Goal: Transaction & Acquisition: Obtain resource

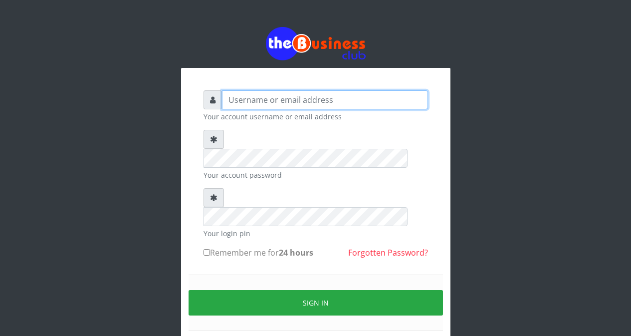
type input "Etinyin"
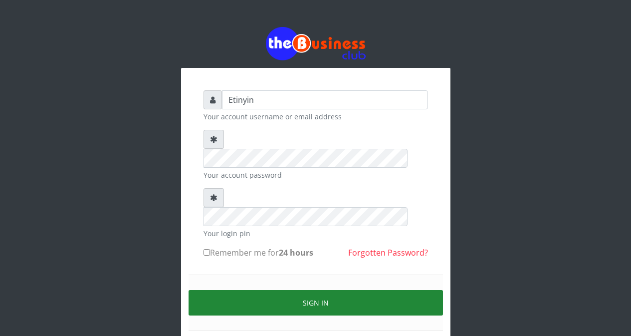
click at [315, 290] on button "Sign in" at bounding box center [316, 302] width 254 height 25
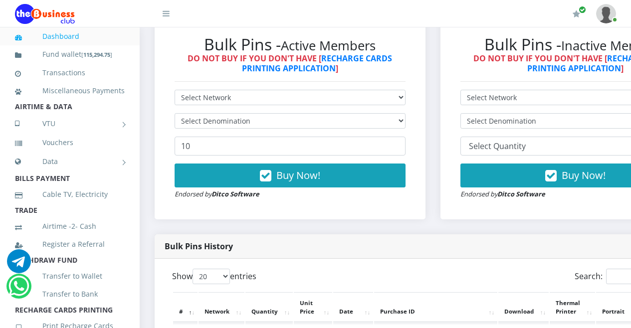
scroll to position [314, 0]
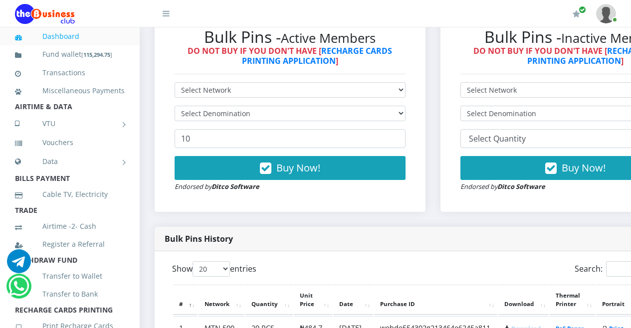
drag, startPoint x: 635, startPoint y: 26, endPoint x: 633, endPoint y: 67, distance: 41.5
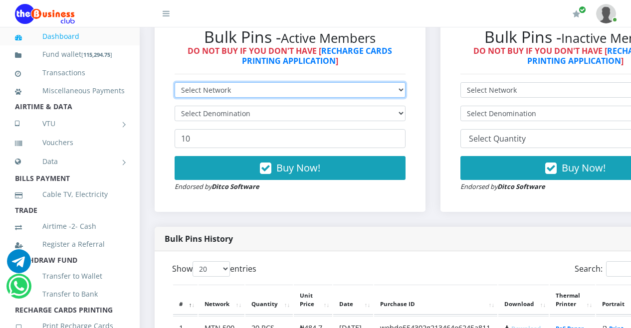
click at [406, 96] on select "Select Network MTN Globacom 9Mobile Airtel" at bounding box center [290, 89] width 231 height 15
select select "Airtel"
click at [175, 84] on select "Select Network MTN Globacom 9Mobile Airtel" at bounding box center [290, 89] width 231 height 15
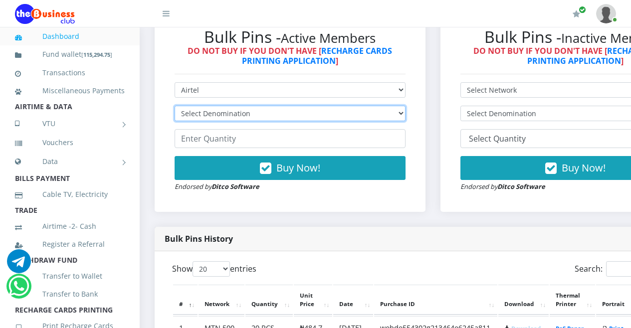
click at [406, 115] on select "Select Denomination Airtel NGN100 - ₦96.36 Airtel NGN200 - ₦192.72 Airtel NGN50…" at bounding box center [290, 113] width 231 height 15
select select "96.36-100"
click at [175, 107] on select "Select Denomination Airtel NGN100 - ₦96.36 Airtel NGN200 - ₦192.72 Airtel NGN50…" at bounding box center [290, 113] width 231 height 15
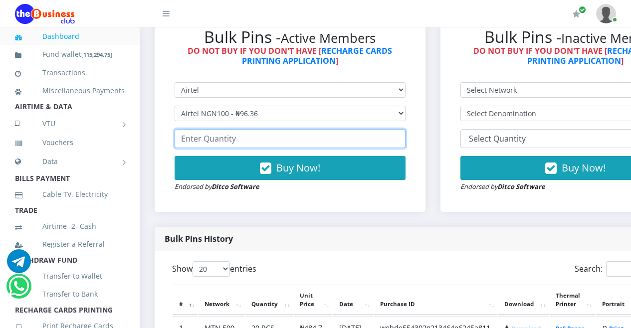
click at [386, 145] on input "number" at bounding box center [290, 138] width 231 height 19
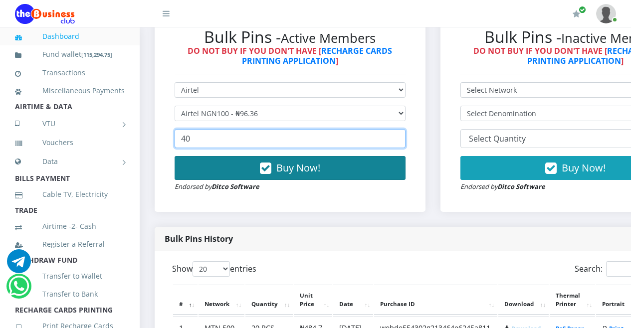
type input "40"
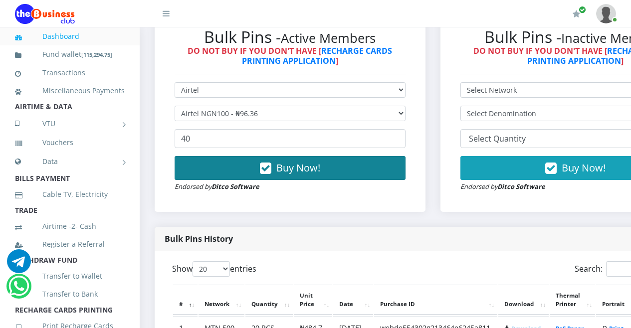
click at [269, 170] on icon "button" at bounding box center [265, 169] width 11 height 10
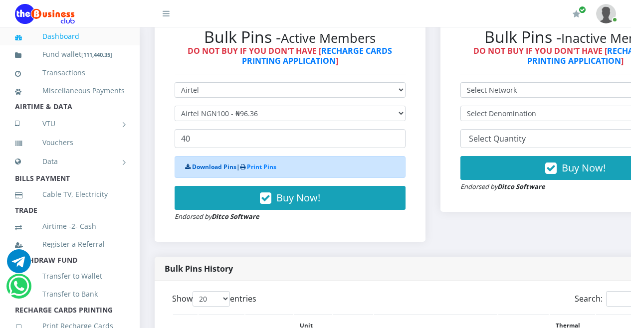
click at [213, 168] on link "Download Pins" at bounding box center [214, 167] width 44 height 8
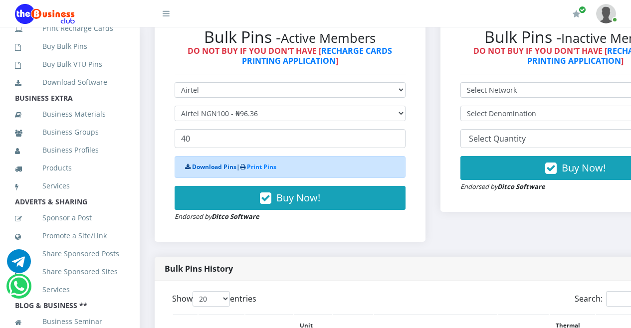
scroll to position [297, 0]
click at [96, 40] on link "Print Recharge Cards" at bounding box center [70, 29] width 110 height 23
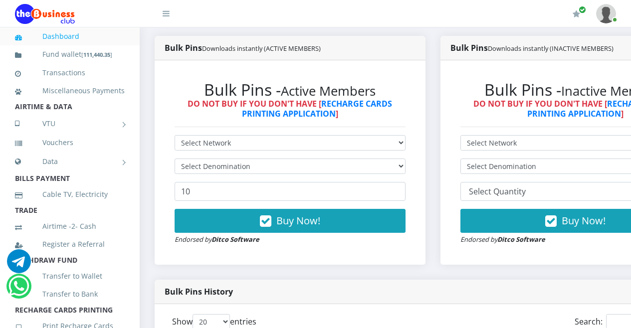
scroll to position [238, 0]
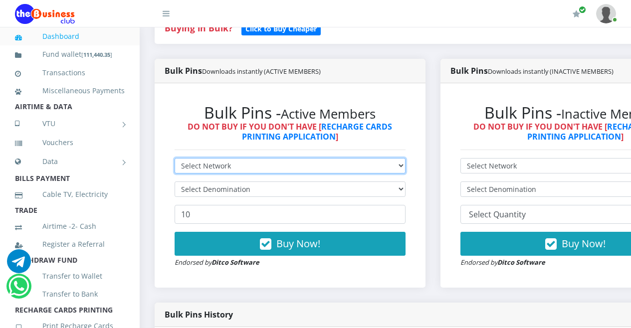
click at [406, 167] on select "Select Network MTN Globacom 9Mobile Airtel" at bounding box center [290, 165] width 231 height 15
select select "MTN"
click at [175, 160] on select "Select Network MTN Globacom 9Mobile Airtel" at bounding box center [290, 165] width 231 height 15
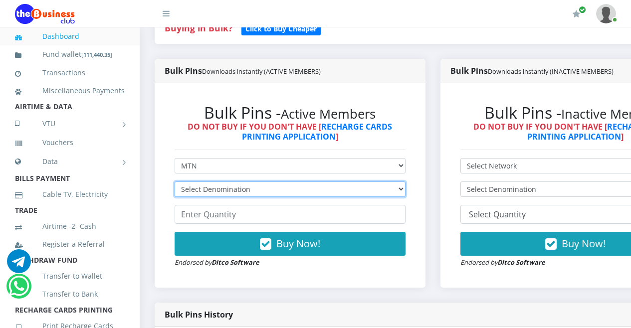
click at [406, 190] on select "Select Denomination MTN NGN100 - ₦96.94 MTN NGN200 - ₦193.88 MTN NGN400 - ₦387.…" at bounding box center [290, 189] width 231 height 15
select select "96.94-100"
click at [175, 183] on select "Select Denomination MTN NGN100 - ₦96.94 MTN NGN200 - ₦193.88 MTN NGN400 - ₦387.…" at bounding box center [290, 189] width 231 height 15
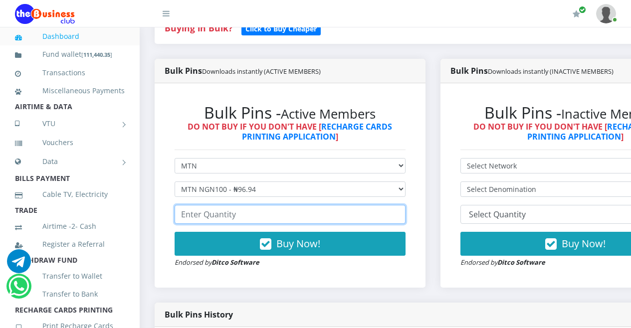
click at [388, 216] on input "number" at bounding box center [290, 214] width 231 height 19
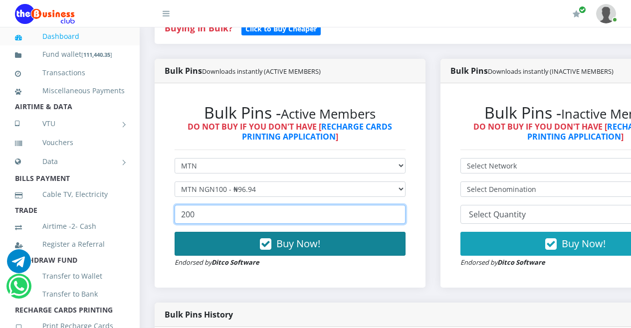
type input "200"
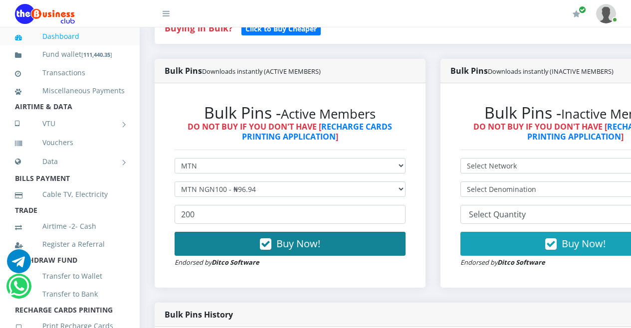
click at [271, 247] on icon "button" at bounding box center [265, 244] width 11 height 10
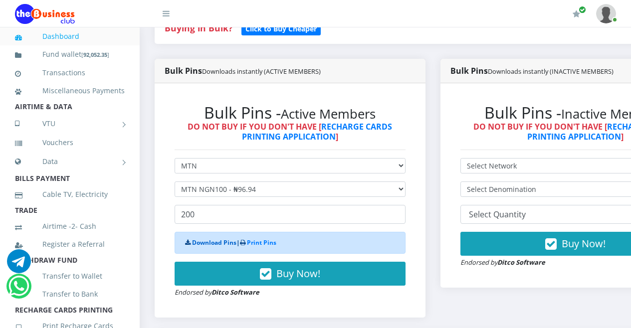
click at [206, 245] on link "Download Pins" at bounding box center [214, 242] width 44 height 8
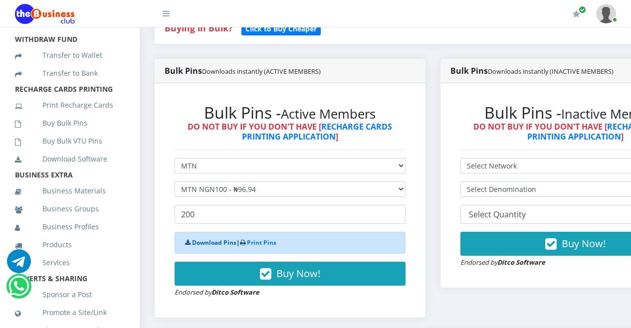
scroll to position [228, 0]
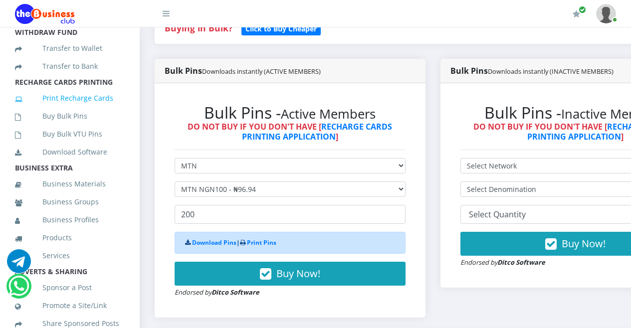
click at [75, 110] on link "Print Recharge Cards" at bounding box center [70, 98] width 110 height 23
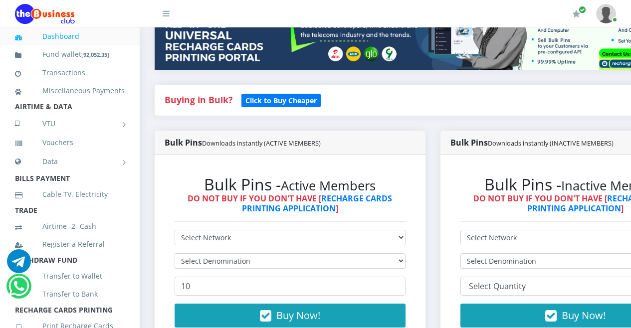
scroll to position [201, 0]
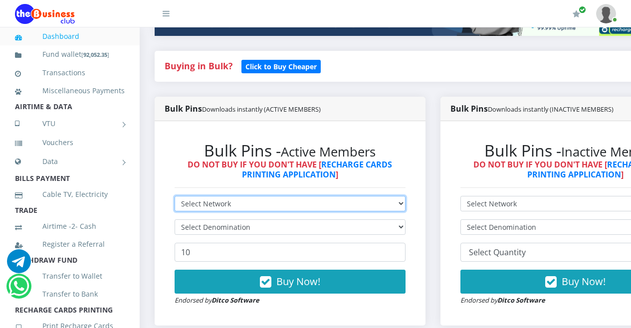
click at [406, 203] on select "Select Network MTN Globacom 9Mobile Airtel" at bounding box center [290, 203] width 231 height 15
select select "Airtel"
click at [175, 198] on select "Select Network MTN Globacom 9Mobile Airtel" at bounding box center [290, 203] width 231 height 15
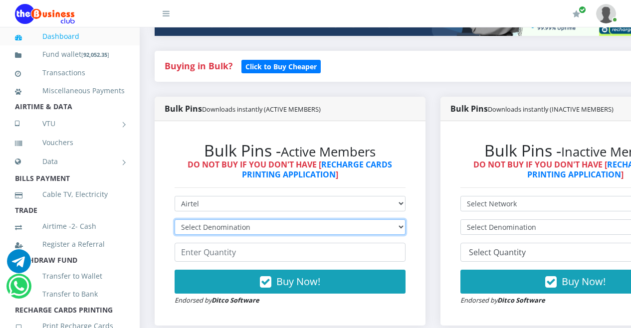
click at [406, 227] on select "Select Denomination Airtel NGN100 - ₦96.36 Airtel NGN200 - ₦192.72 Airtel NGN50…" at bounding box center [290, 226] width 231 height 15
select select "192.72-200"
click at [175, 221] on select "Select Denomination Airtel NGN100 - ₦96.36 Airtel NGN200 - ₦192.72 Airtel NGN50…" at bounding box center [290, 226] width 231 height 15
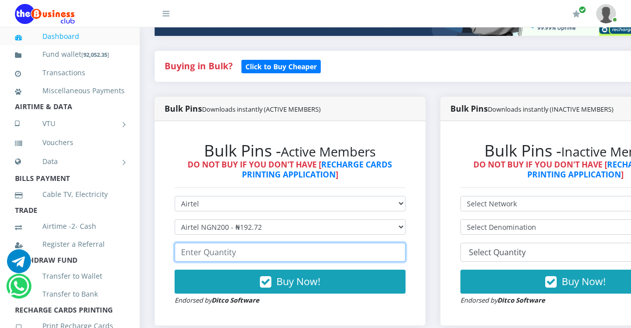
click at [391, 257] on input "number" at bounding box center [290, 252] width 231 height 19
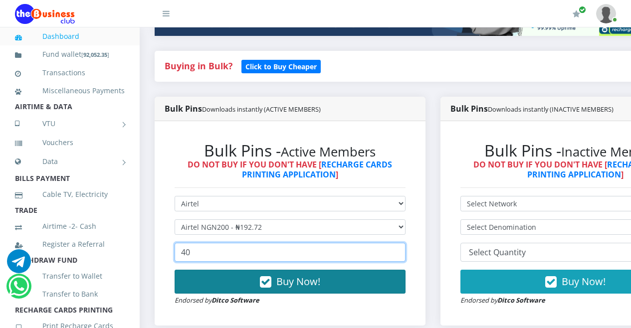
type input "40"
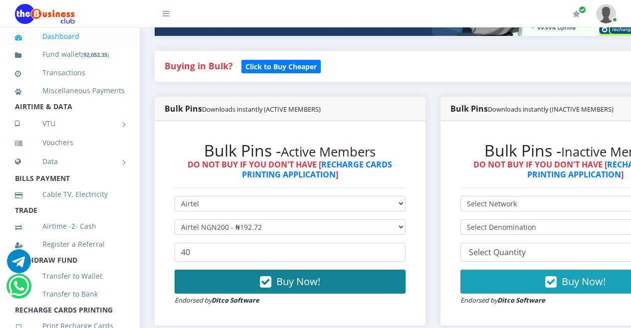
click at [271, 283] on icon "button" at bounding box center [265, 282] width 11 height 10
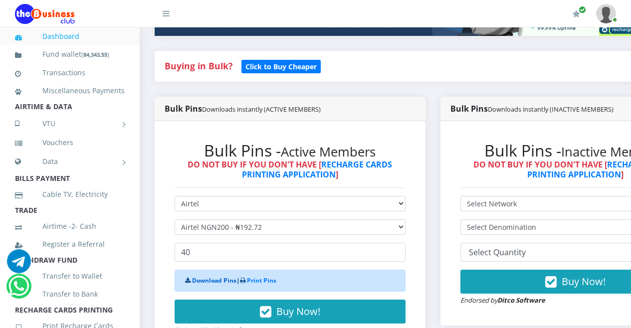
click at [209, 282] on link "Download Pins" at bounding box center [214, 280] width 44 height 8
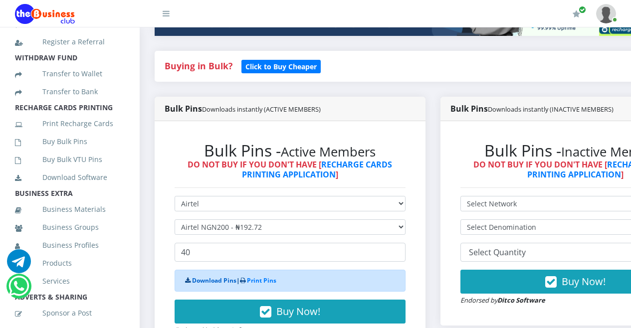
scroll to position [222, 0]
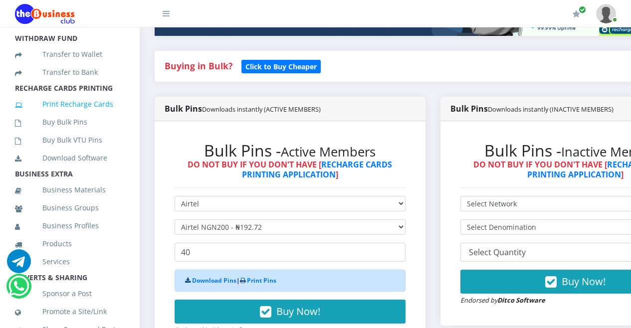
click at [70, 115] on link "Print Recharge Cards" at bounding box center [70, 104] width 110 height 23
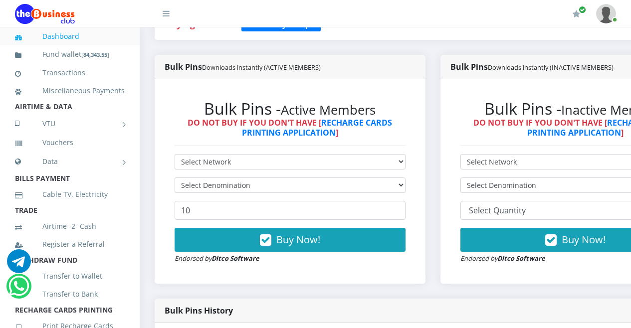
scroll to position [208, 0]
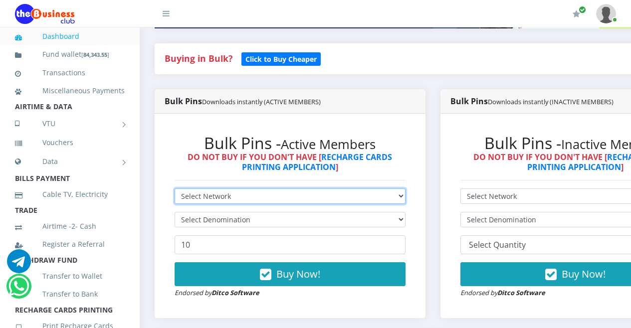
click at [406, 198] on select "Select Network MTN Globacom 9Mobile Airtel" at bounding box center [290, 196] width 231 height 15
select select "MTN"
click at [175, 190] on select "Select Network MTN Globacom 9Mobile Airtel" at bounding box center [290, 196] width 231 height 15
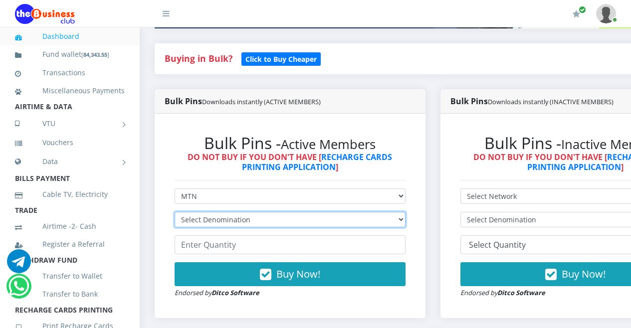
click at [406, 220] on select "Select Denomination MTN NGN100 - ₦96.94 MTN NGN200 - ₦193.88 MTN NGN400 - ₦387.…" at bounding box center [290, 219] width 231 height 15
select select "193.88-200"
click at [175, 214] on select "Select Denomination MTN NGN100 - ₦96.94 MTN NGN200 - ₦193.88 MTN NGN400 - ₦387.…" at bounding box center [290, 219] width 231 height 15
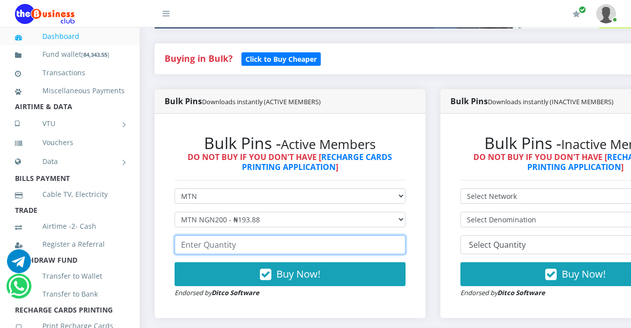
click at [378, 249] on input "number" at bounding box center [290, 244] width 231 height 19
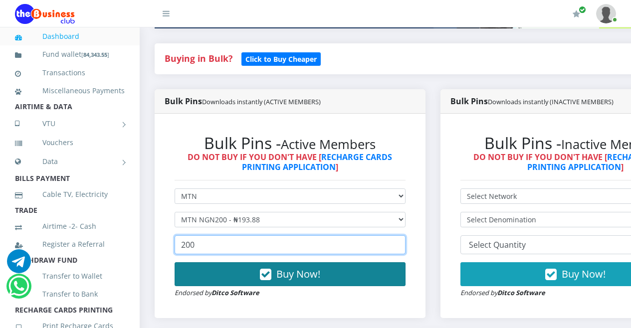
type input "200"
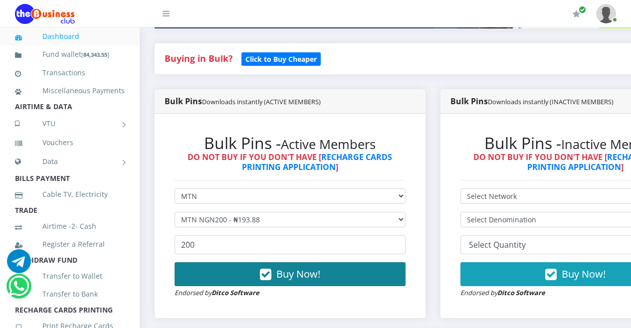
click at [269, 275] on icon "button" at bounding box center [265, 275] width 11 height 10
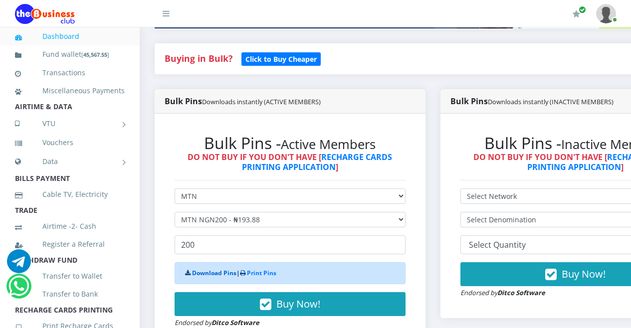
click at [229, 274] on link "Download Pins" at bounding box center [214, 273] width 44 height 8
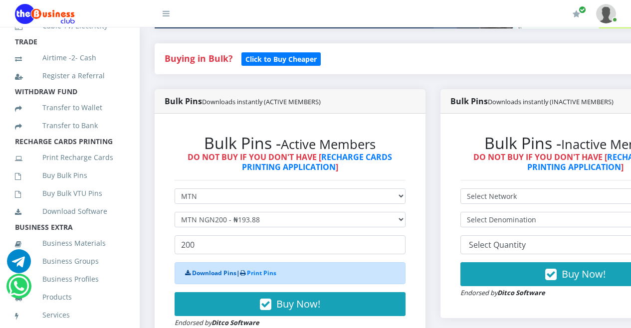
scroll to position [185, 0]
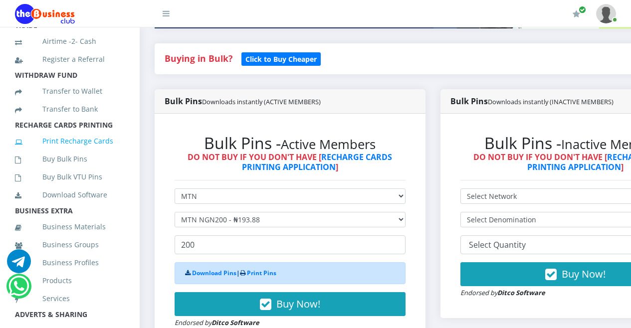
click at [83, 153] on link "Print Recharge Cards" at bounding box center [70, 141] width 110 height 23
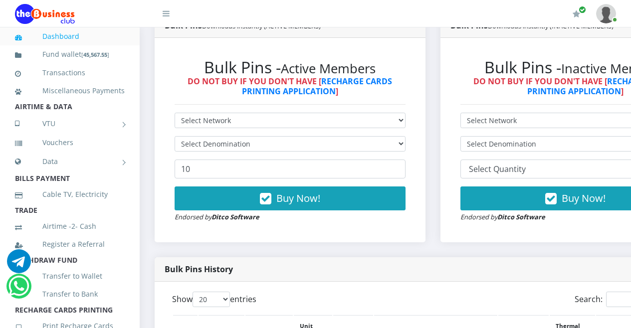
scroll to position [216, 0]
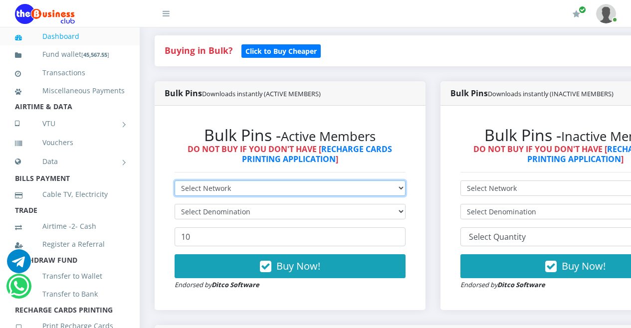
click at [406, 192] on select "Select Network MTN Globacom 9Mobile Airtel" at bounding box center [290, 188] width 231 height 15
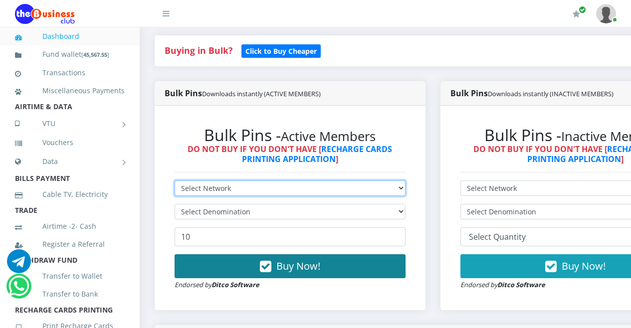
select select "Airtel"
click at [175, 182] on select "Select Network MTN Globacom 9Mobile Airtel" at bounding box center [290, 188] width 231 height 15
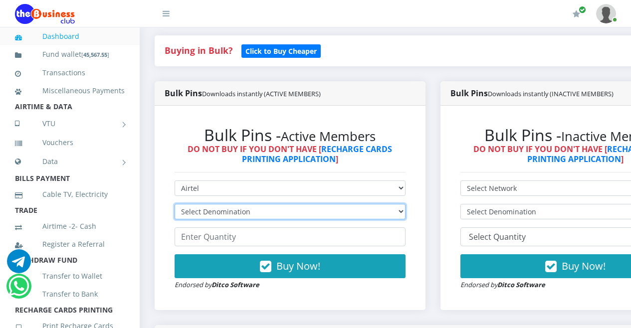
click at [406, 211] on select "Select Denomination Airtel NGN100 - ₦96.36 Airtel NGN200 - ₦192.72 Airtel NGN50…" at bounding box center [290, 211] width 231 height 15
select select "481.8-500"
click at [175, 206] on select "Select Denomination Airtel NGN100 - ₦96.36 Airtel NGN200 - ₦192.72 Airtel NGN50…" at bounding box center [290, 211] width 231 height 15
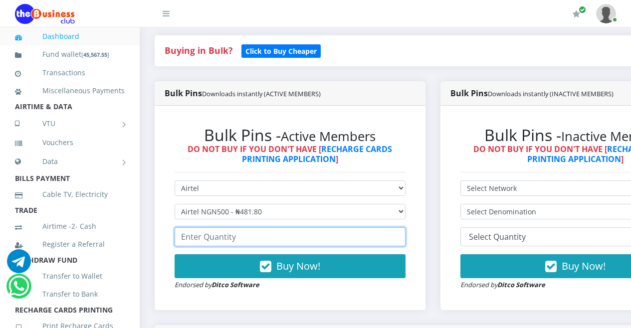
click at [368, 240] on input "number" at bounding box center [290, 236] width 231 height 19
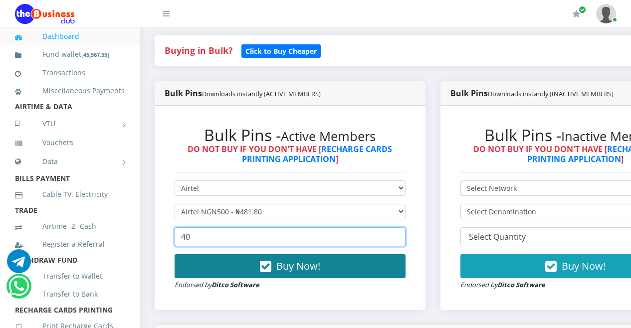
type input "40"
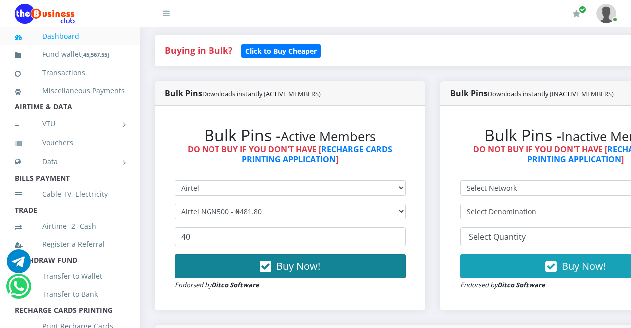
click at [271, 270] on icon "button" at bounding box center [265, 267] width 11 height 10
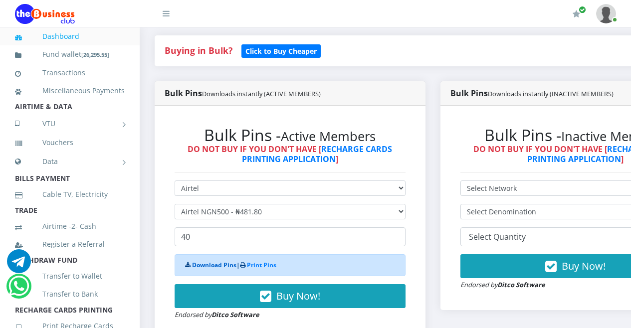
click at [212, 266] on link "Download Pins" at bounding box center [214, 265] width 44 height 8
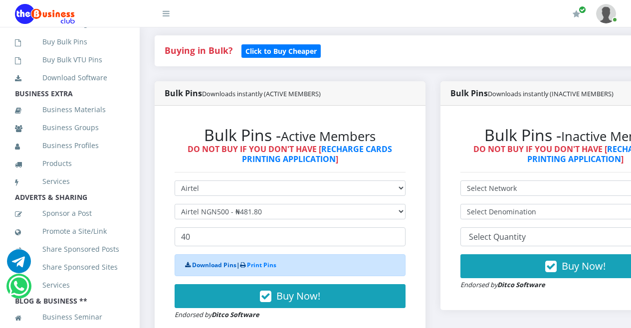
scroll to position [304, 0]
click at [80, 33] on link "Print Recharge Cards" at bounding box center [70, 22] width 110 height 23
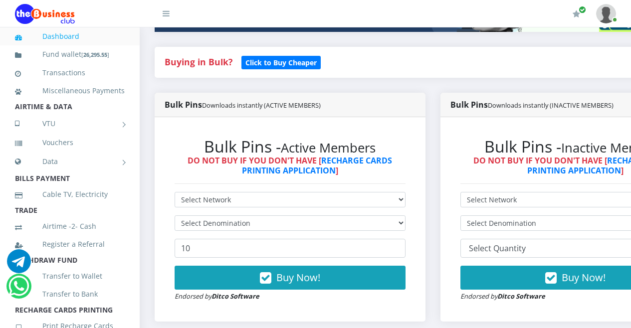
scroll to position [193, 0]
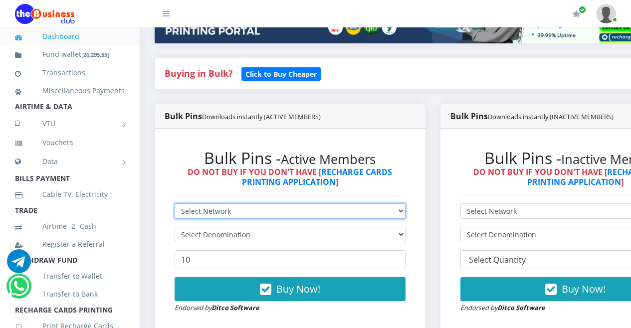
click at [406, 213] on select "Select Network MTN Globacom 9Mobile Airtel" at bounding box center [290, 211] width 231 height 15
select select "MTN"
click at [175, 205] on select "Select Network MTN Globacom 9Mobile Airtel" at bounding box center [290, 211] width 231 height 15
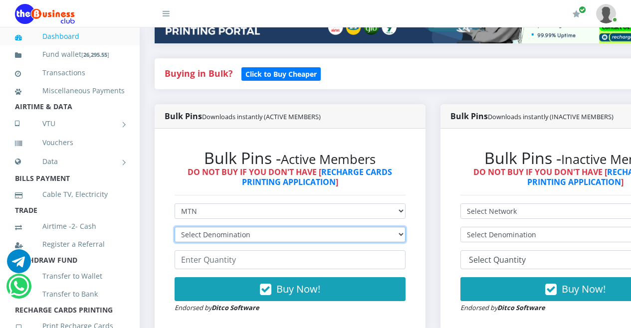
click at [406, 234] on select "Select Denomination MTN NGN100 - ₦96.94 MTN NGN200 - ₦193.88 MTN NGN400 - ₦387.…" at bounding box center [290, 234] width 231 height 15
select select "484.7-500"
click at [175, 228] on select "Select Denomination MTN NGN100 - ₦96.94 MTN NGN200 - ₦193.88 MTN NGN400 - ₦387.…" at bounding box center [290, 234] width 231 height 15
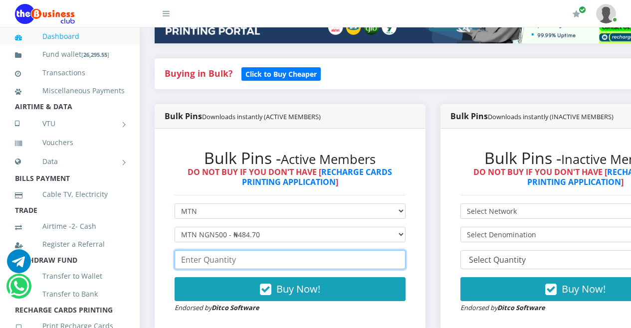
click at [354, 260] on input "number" at bounding box center [290, 259] width 231 height 19
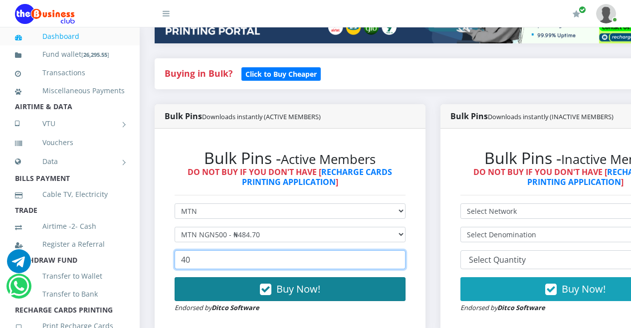
type input "40"
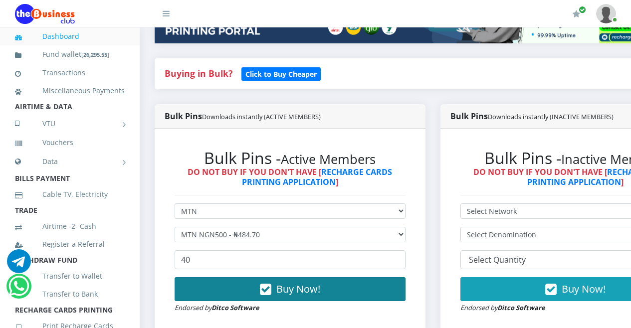
click at [271, 291] on icon "button" at bounding box center [265, 290] width 11 height 10
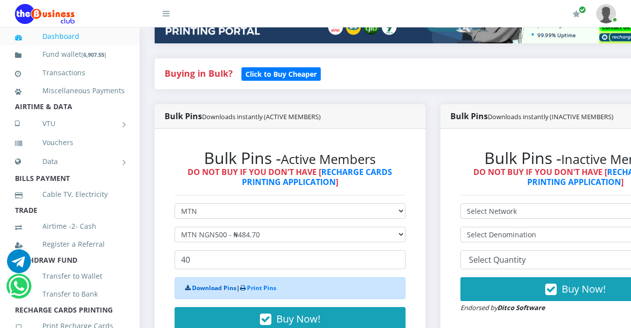
click at [213, 289] on link "Download Pins" at bounding box center [214, 288] width 44 height 8
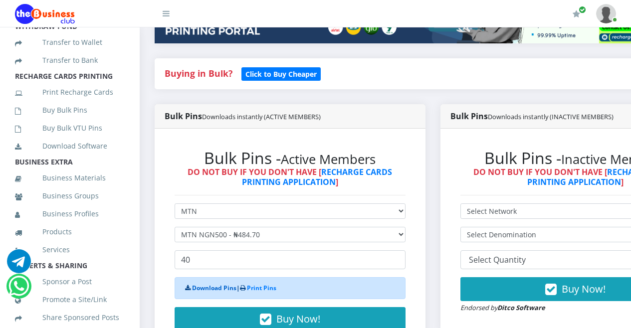
scroll to position [288, 0]
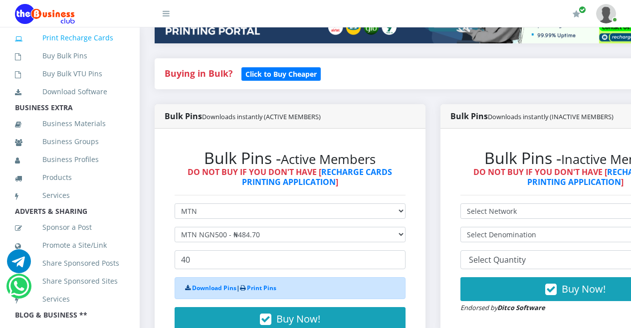
click at [74, 49] on link "Print Recharge Cards" at bounding box center [70, 37] width 110 height 23
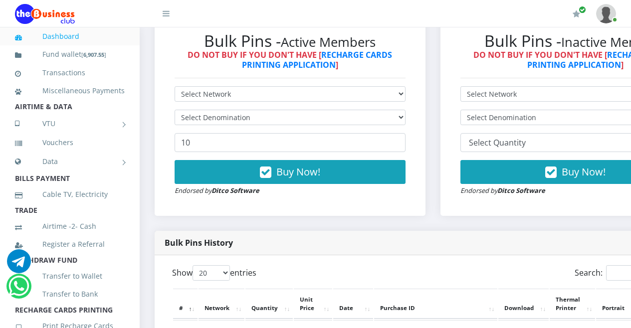
scroll to position [303, 0]
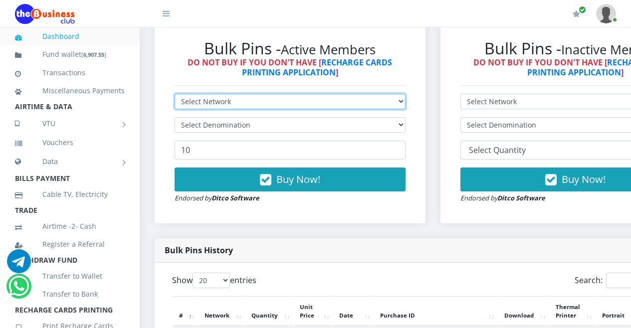
click at [406, 104] on select "Select Network MTN Globacom 9Mobile Airtel" at bounding box center [290, 101] width 231 height 15
select select "Glo"
click at [175, 95] on select "Select Network MTN Globacom 9Mobile Airtel" at bounding box center [290, 101] width 231 height 15
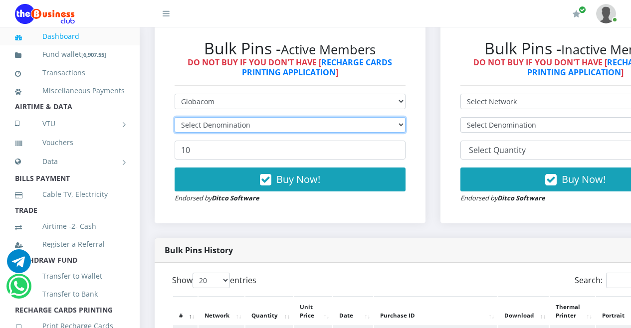
click at [406, 125] on select "Select Denomination" at bounding box center [290, 124] width 231 height 15
click at [406, 127] on select "Select Denomination" at bounding box center [290, 124] width 231 height 15
click at [406, 124] on select "Select Denomination" at bounding box center [290, 124] width 231 height 15
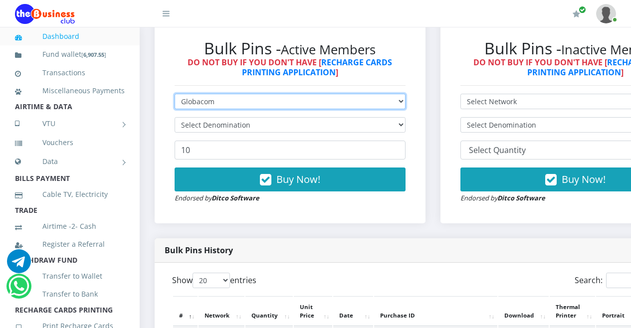
click at [406, 101] on select "Select Network MTN Globacom 9Mobile Airtel" at bounding box center [290, 101] width 231 height 15
click at [175, 95] on select "Select Network MTN Globacom 9Mobile Airtel" at bounding box center [290, 101] width 231 height 15
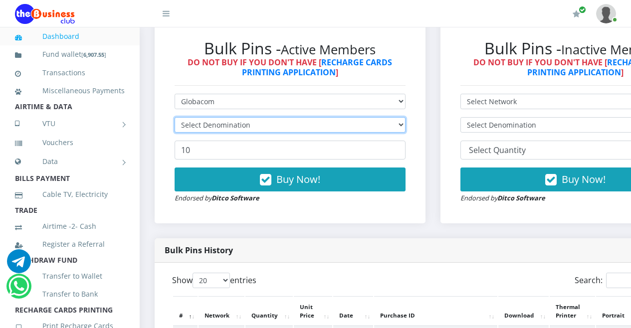
click at [406, 125] on select "Select Denomination" at bounding box center [290, 124] width 231 height 15
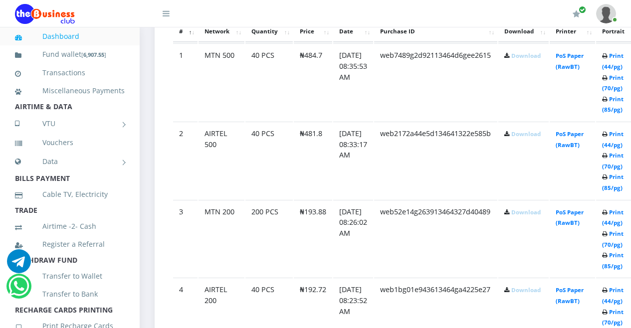
scroll to position [583, 0]
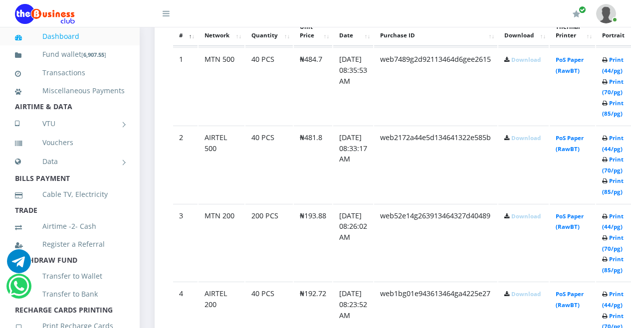
click at [536, 61] on link "Download" at bounding box center [525, 59] width 29 height 7
click at [415, 172] on td "web2172a44e5d134641322e585b" at bounding box center [435, 164] width 123 height 77
click at [536, 138] on link "Download" at bounding box center [525, 137] width 29 height 7
click at [539, 217] on link "Download" at bounding box center [525, 216] width 29 height 7
click at [438, 125] on td "web52e14g263913464327d40489" at bounding box center [435, 85] width 123 height 77
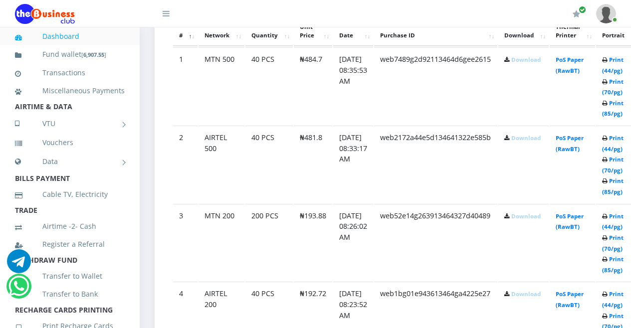
click at [538, 297] on link "Download" at bounding box center [525, 293] width 29 height 7
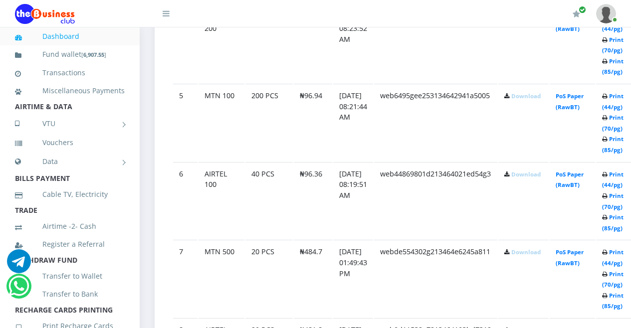
scroll to position [878, 0]
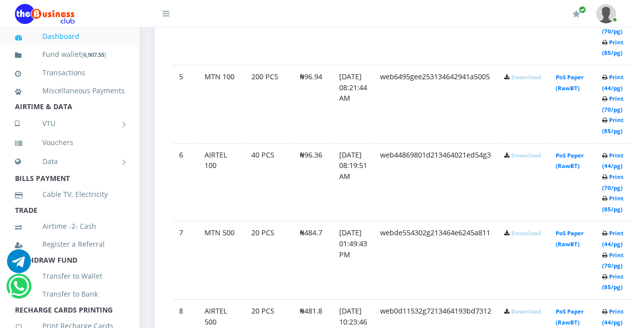
click at [541, 79] on link "Download" at bounding box center [525, 76] width 29 height 7
click at [540, 158] on link "Download" at bounding box center [525, 155] width 29 height 7
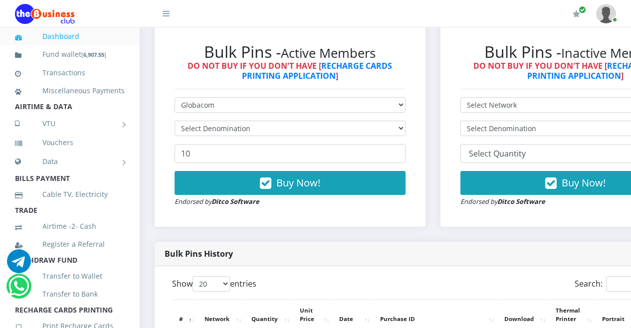
scroll to position [254, 0]
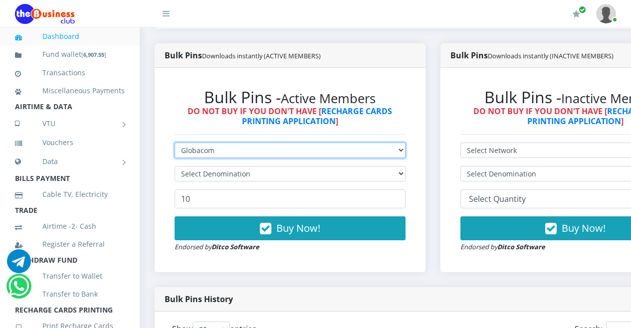
click at [406, 151] on select "Select Network MTN Globacom 9Mobile Airtel" at bounding box center [290, 150] width 231 height 15
click at [175, 144] on select "Select Network MTN Globacom 9Mobile Airtel" at bounding box center [290, 150] width 231 height 15
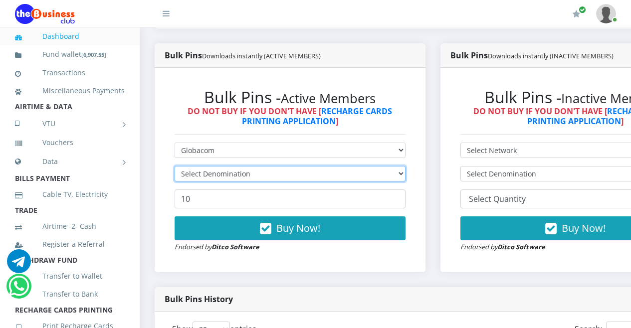
click at [406, 175] on select "Select Denomination" at bounding box center [290, 173] width 231 height 15
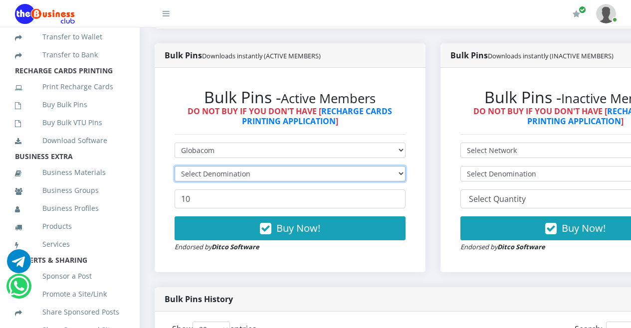
scroll to position [277, 0]
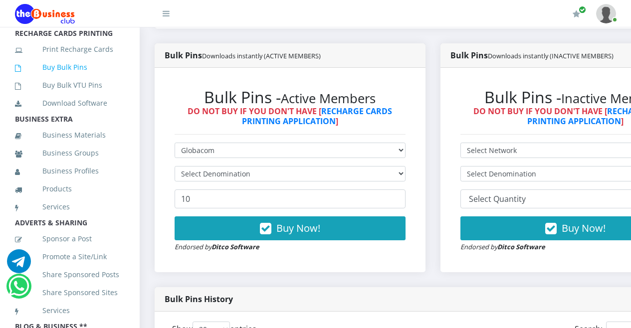
click at [61, 79] on link "Buy Bulk Pins" at bounding box center [70, 67] width 110 height 23
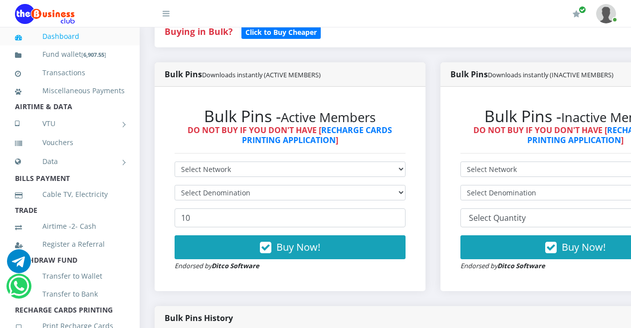
scroll to position [231, 0]
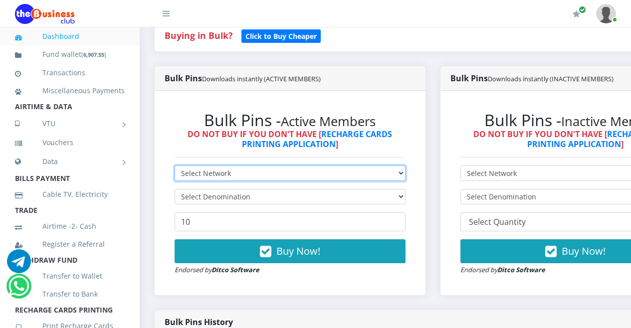
click at [406, 176] on select "Select Network MTN Globacom 9Mobile Airtel" at bounding box center [290, 173] width 231 height 15
select select "Glo"
click at [175, 167] on select "Select Network MTN Globacom 9Mobile Airtel" at bounding box center [290, 173] width 231 height 15
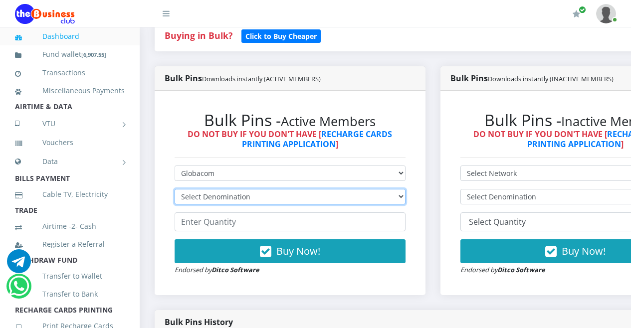
click at [406, 197] on select "Select Denomination Glo NGN100 - ₦96.45 Glo NGN200 - ₦192.90 Glo NGN500 - ₦482.…" at bounding box center [290, 196] width 231 height 15
select select "96.45-100"
click at [175, 191] on select "Select Denomination Glo NGN100 - ₦96.45 Glo NGN200 - ₦192.90 Glo NGN500 - ₦482.…" at bounding box center [290, 196] width 231 height 15
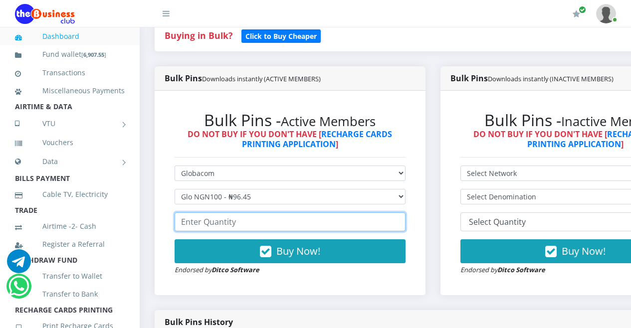
click at [388, 225] on input "number" at bounding box center [290, 222] width 231 height 19
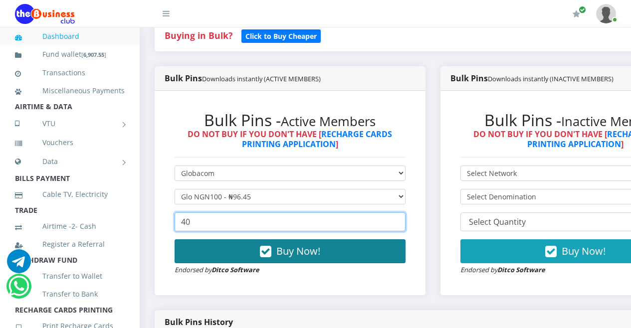
type input "40"
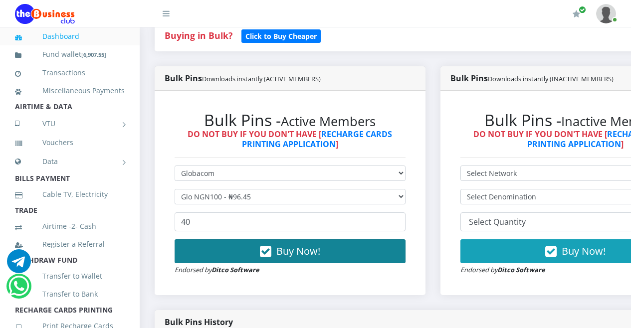
click at [271, 251] on icon "button" at bounding box center [265, 252] width 11 height 10
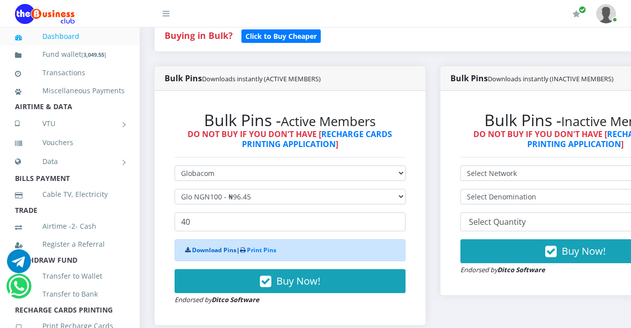
click at [213, 250] on link "Download Pins" at bounding box center [214, 250] width 44 height 8
click at [211, 251] on link "Download Pins" at bounding box center [214, 250] width 44 height 8
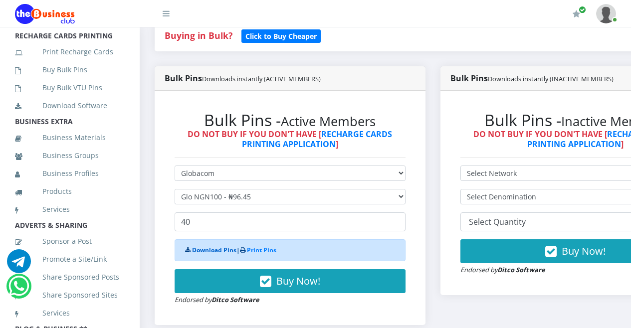
scroll to position [276, 0]
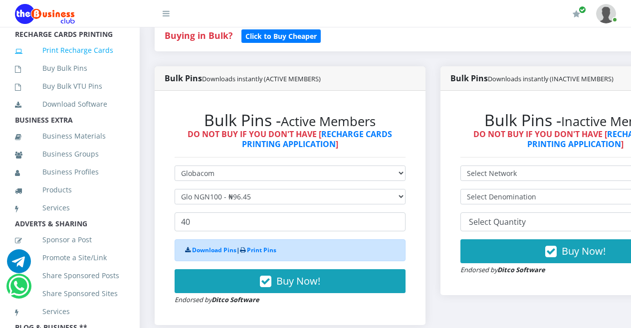
click at [78, 62] on link "Print Recharge Cards" at bounding box center [70, 50] width 110 height 23
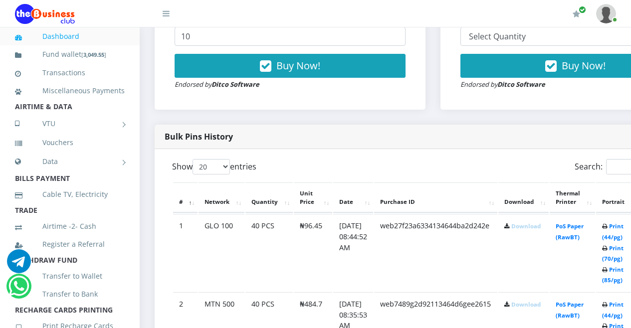
scroll to position [454, 0]
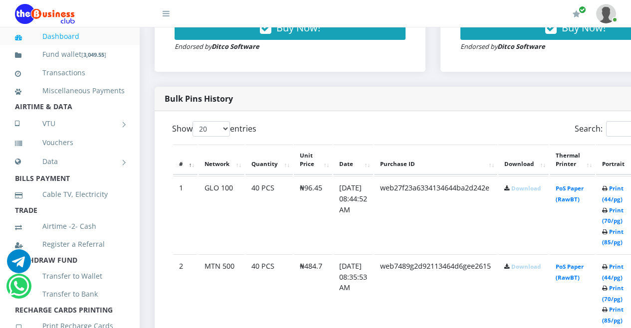
click at [538, 191] on link "Download" at bounding box center [525, 188] width 29 height 7
click at [228, 233] on td "GLO 100" at bounding box center [222, 214] width 46 height 77
